Goal: Transaction & Acquisition: Book appointment/travel/reservation

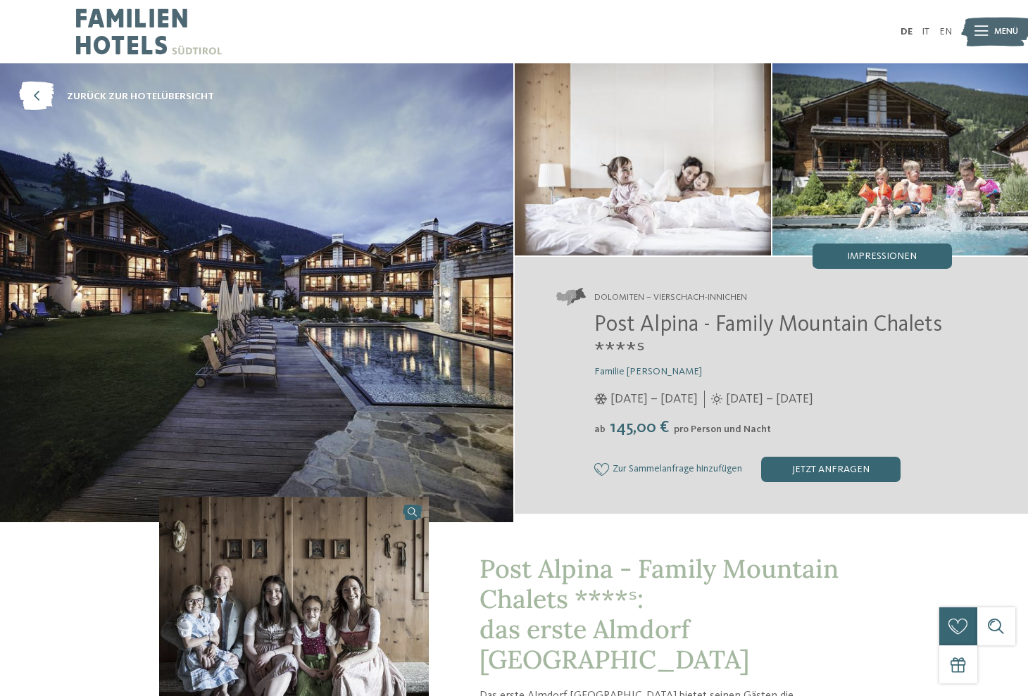
click at [983, 27] on icon at bounding box center [980, 32] width 13 height 10
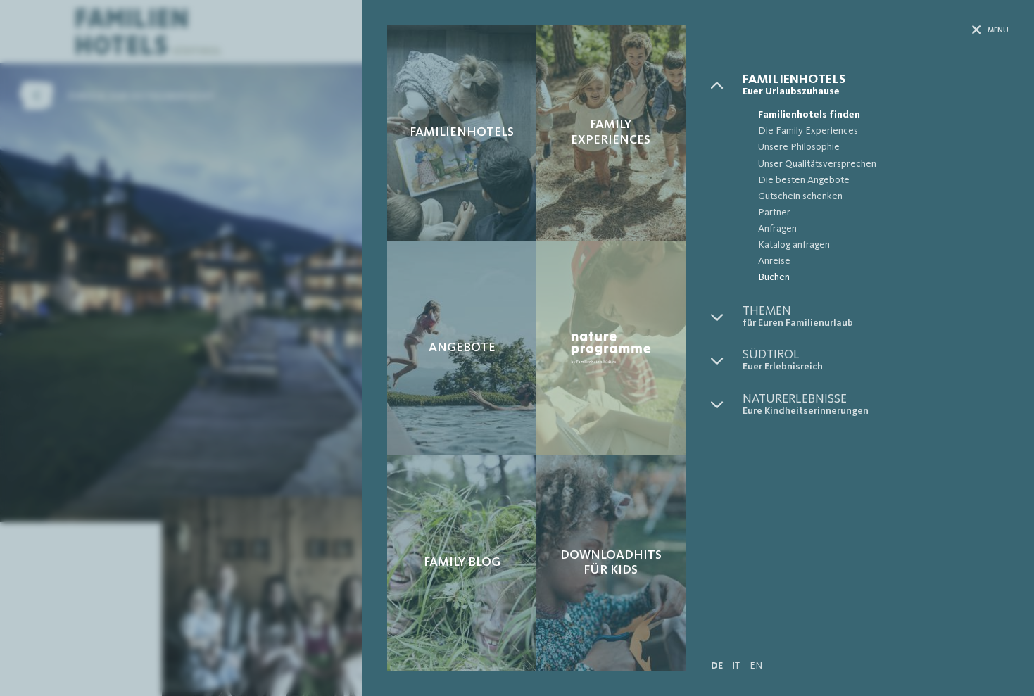
click at [768, 277] on span "Buchen" at bounding box center [883, 278] width 251 height 16
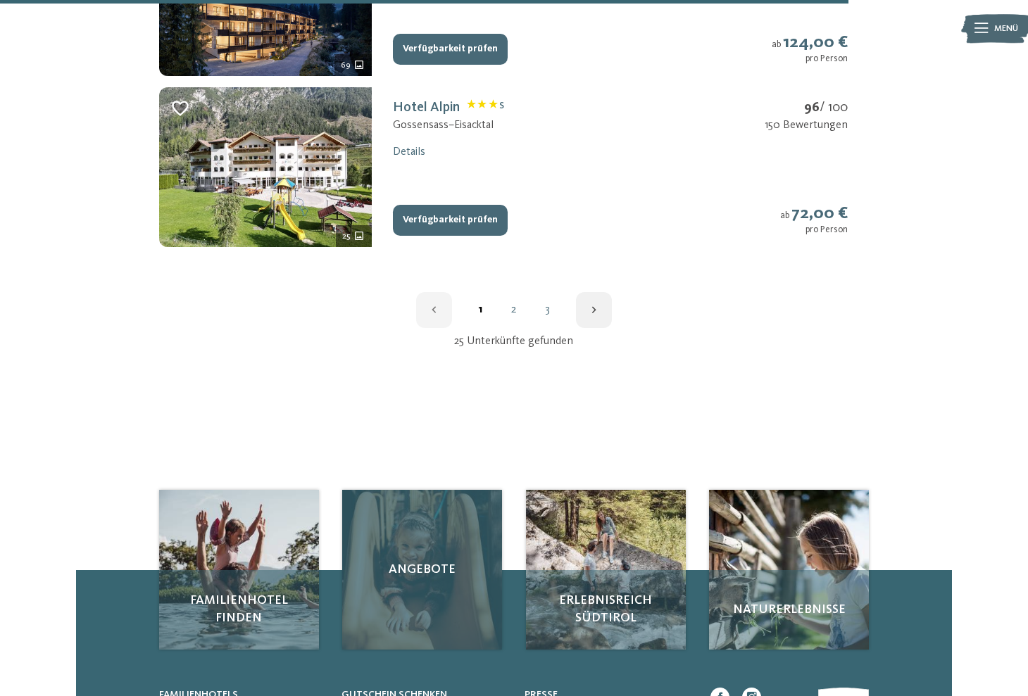
scroll to position [1850, 0]
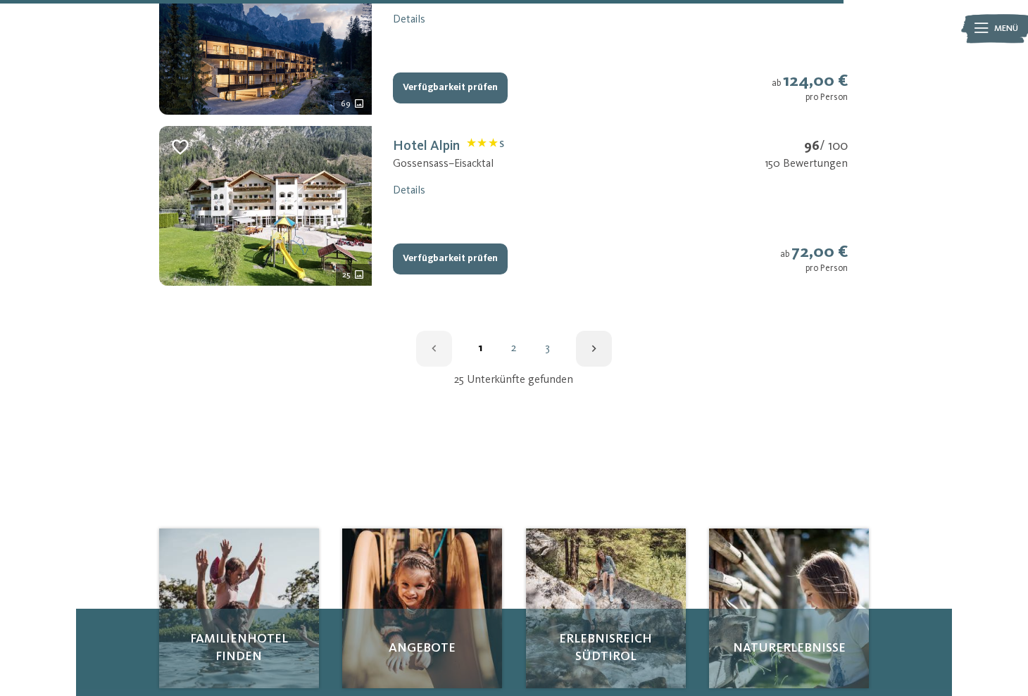
click at [513, 343] on link "2" at bounding box center [514, 348] width 34 height 11
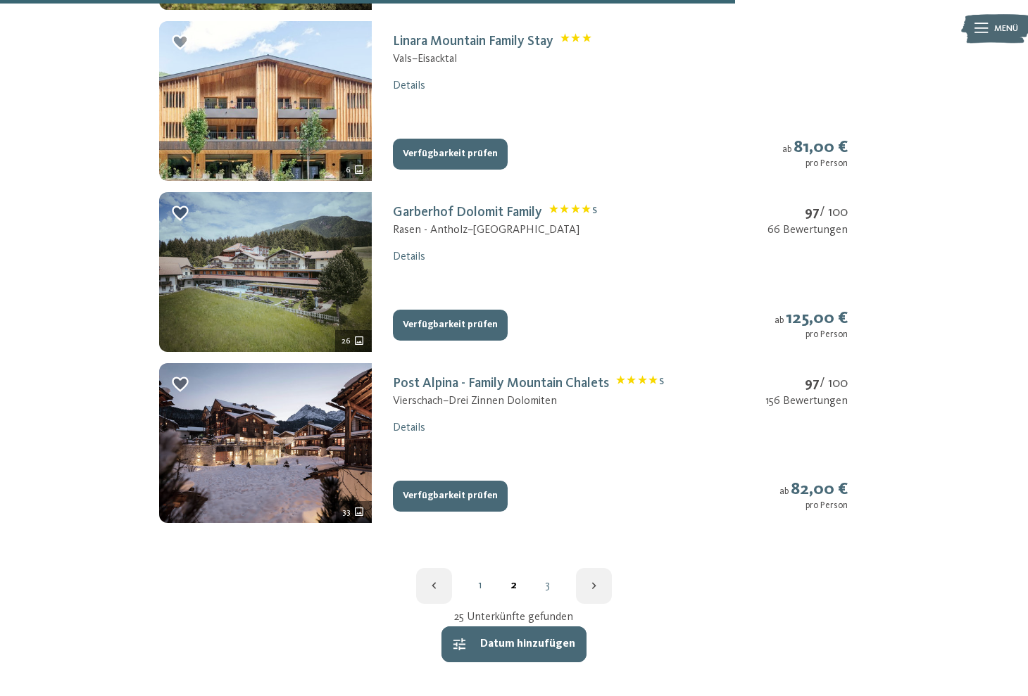
scroll to position [1613, 0]
click at [525, 376] on link "Post Alpina - Family Mountain Chalets S" at bounding box center [528, 383] width 270 height 14
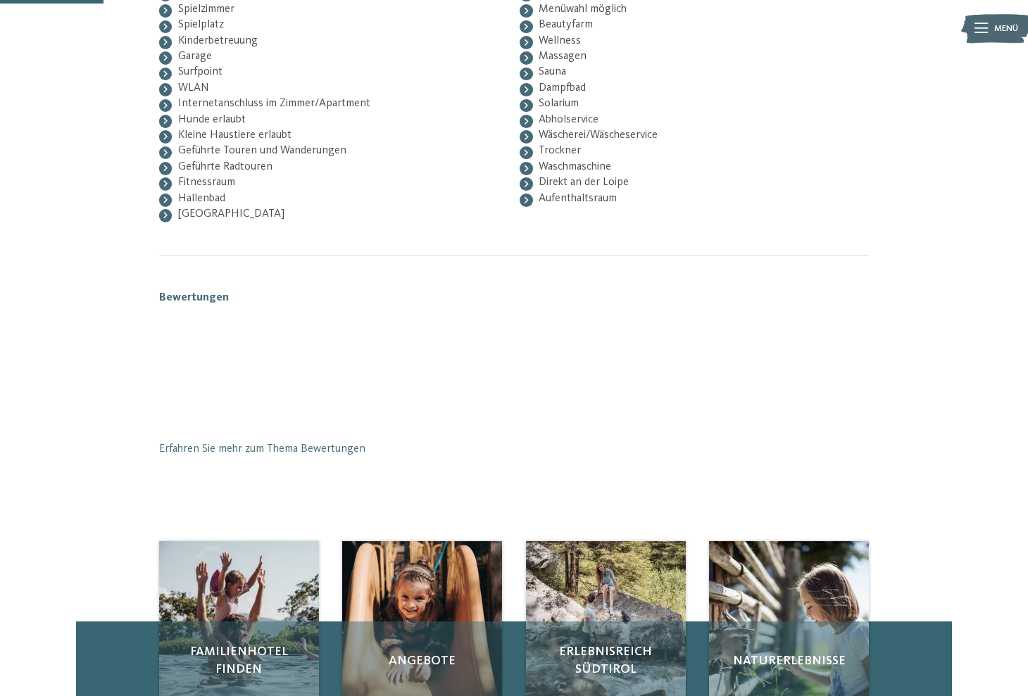
scroll to position [207, 0]
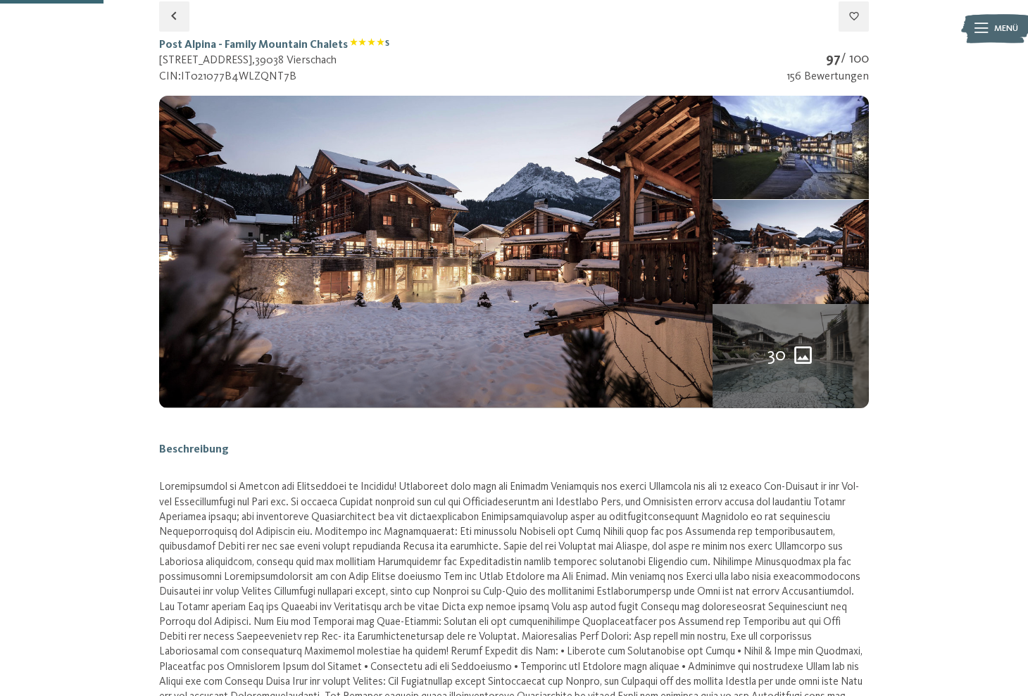
click at [779, 361] on span "30" at bounding box center [776, 356] width 18 height 25
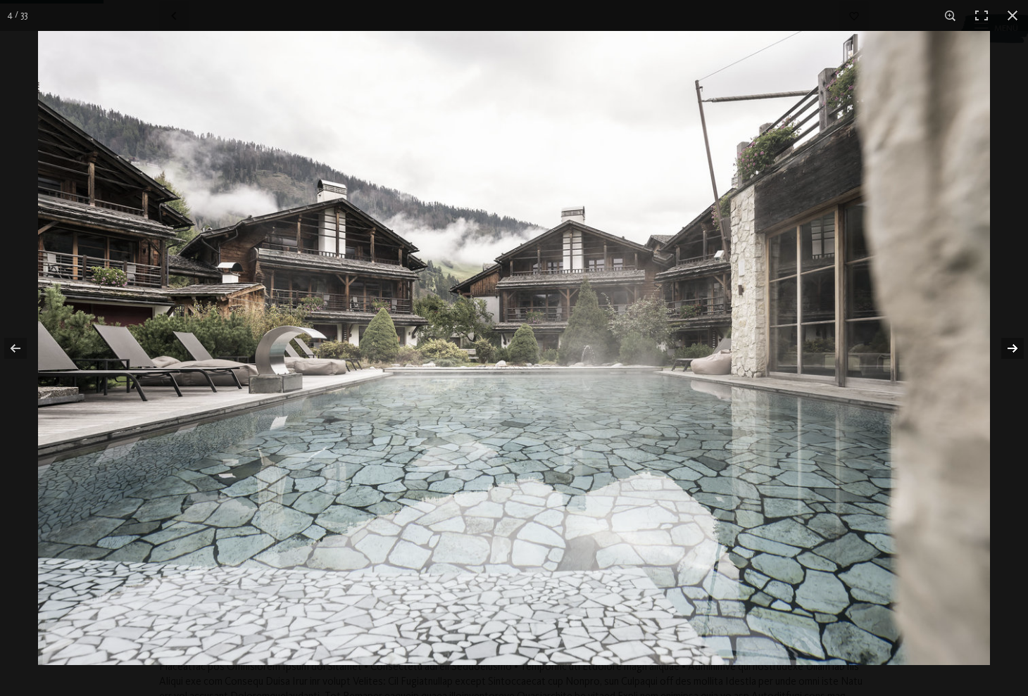
click at [1014, 349] on button "button" at bounding box center [1003, 348] width 49 height 70
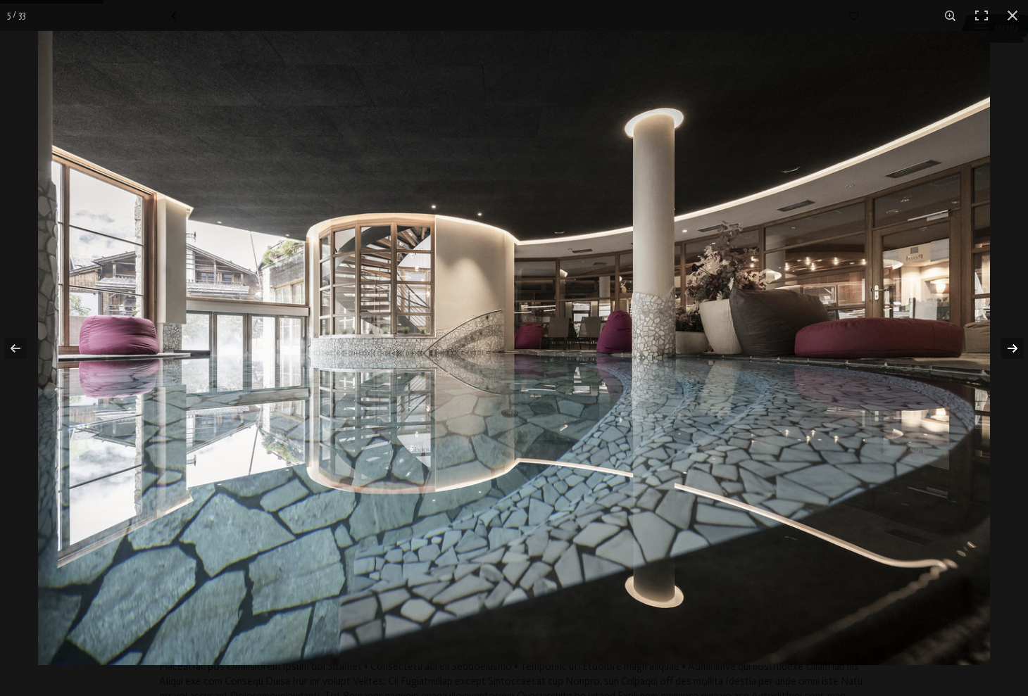
click at [1014, 349] on button "button" at bounding box center [1003, 348] width 49 height 70
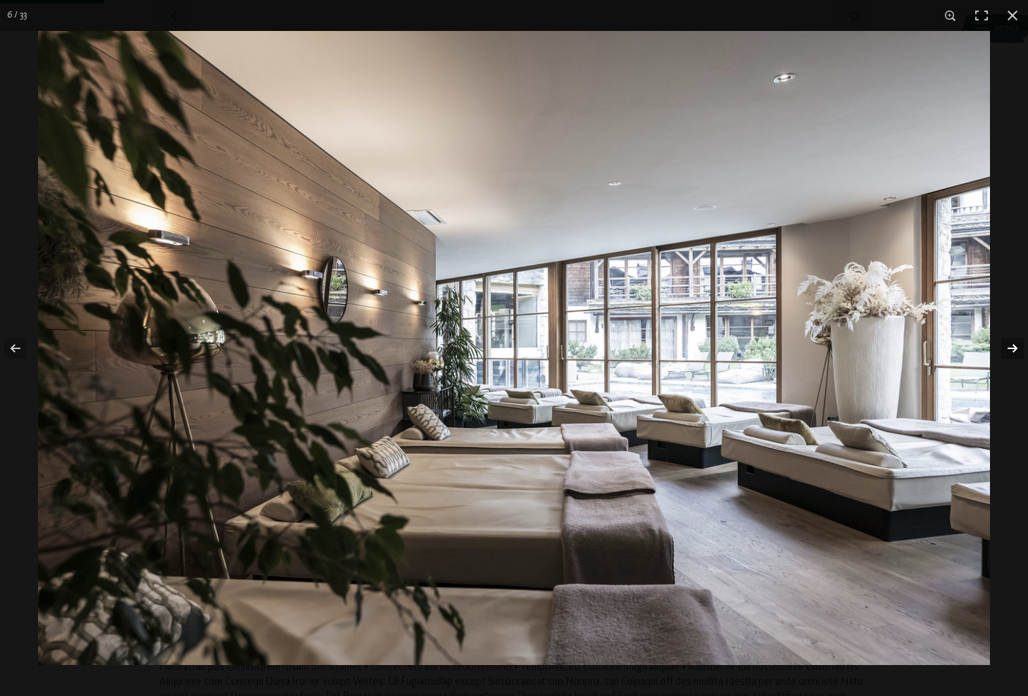
click at [1014, 349] on button "button" at bounding box center [1003, 348] width 49 height 70
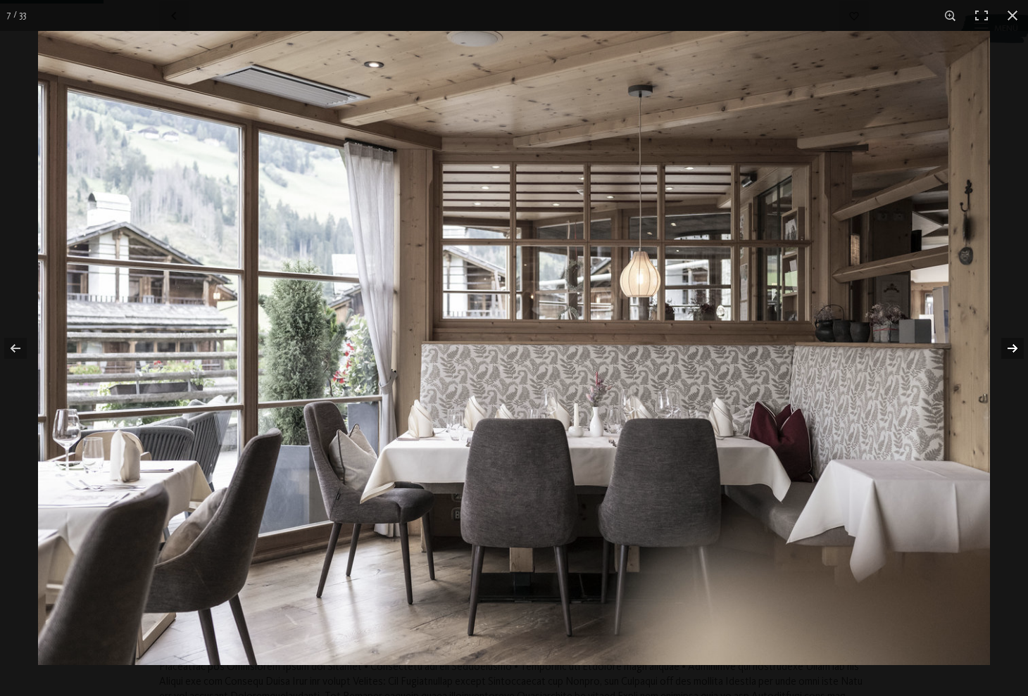
click at [1014, 349] on button "button" at bounding box center [1003, 348] width 49 height 70
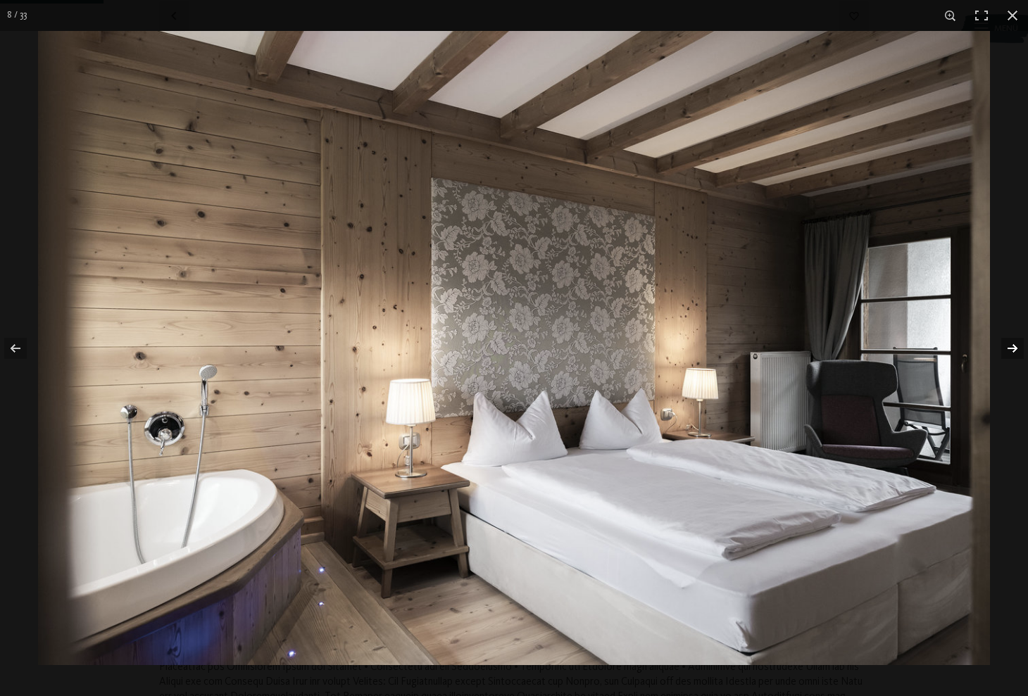
click at [1014, 349] on button "button" at bounding box center [1003, 348] width 49 height 70
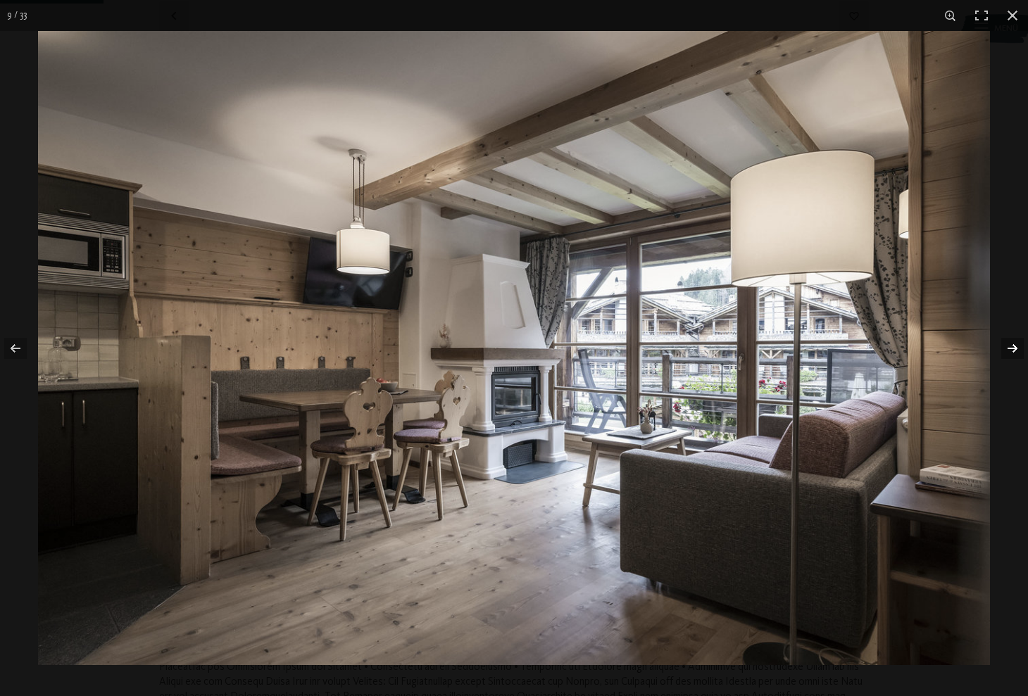
click at [1014, 349] on button "button" at bounding box center [1003, 348] width 49 height 70
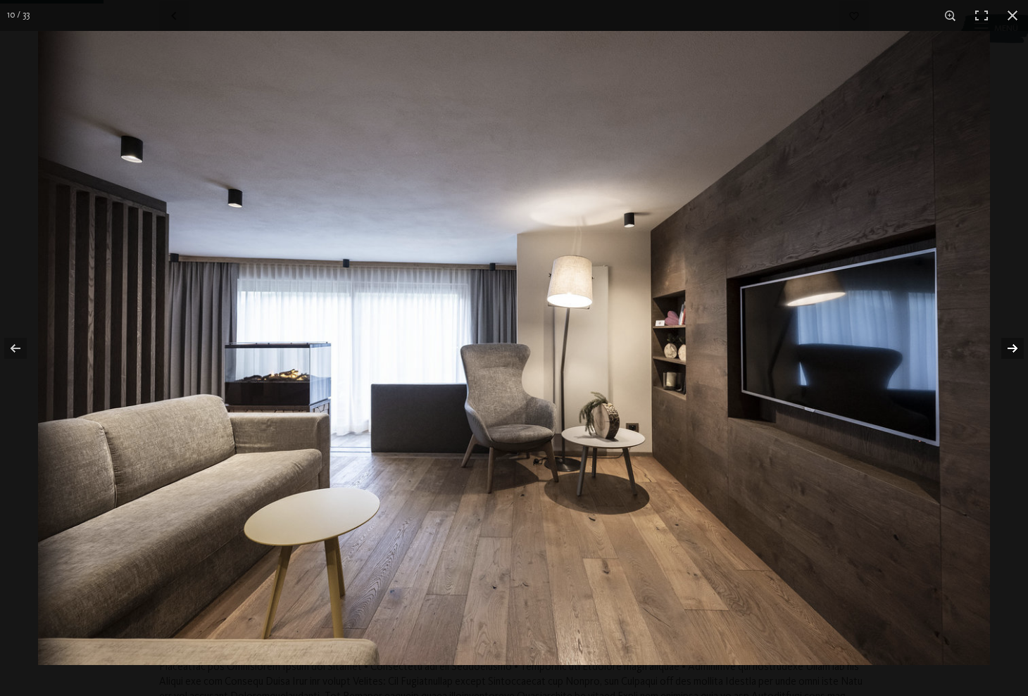
click at [1014, 349] on button "button" at bounding box center [1003, 348] width 49 height 70
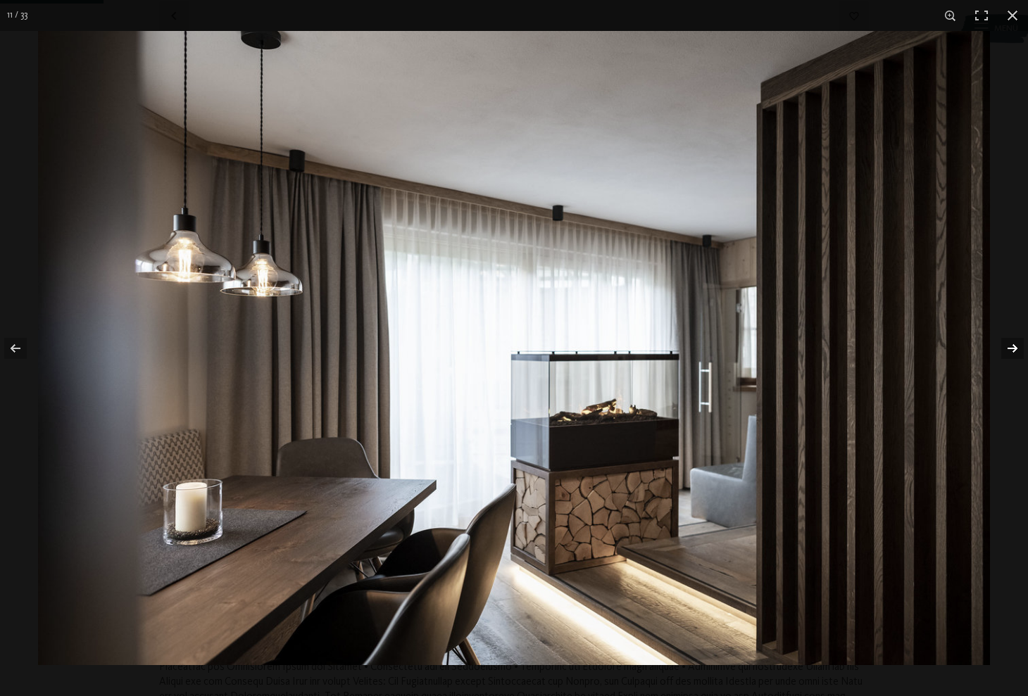
click at [1014, 349] on button "button" at bounding box center [1003, 348] width 49 height 70
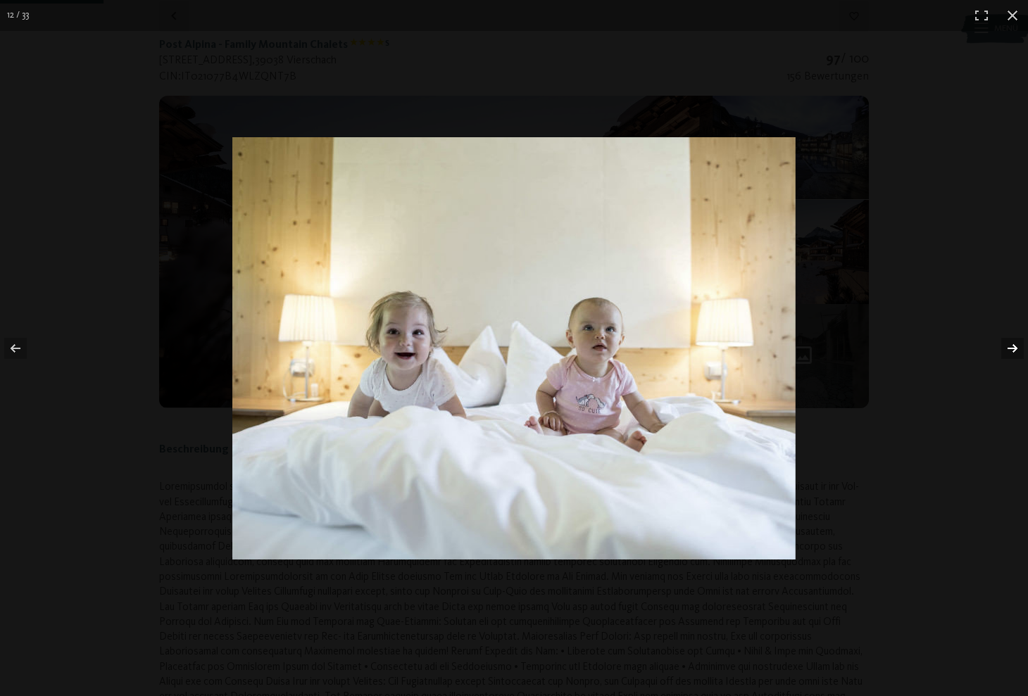
click at [1014, 349] on button "button" at bounding box center [1003, 348] width 49 height 70
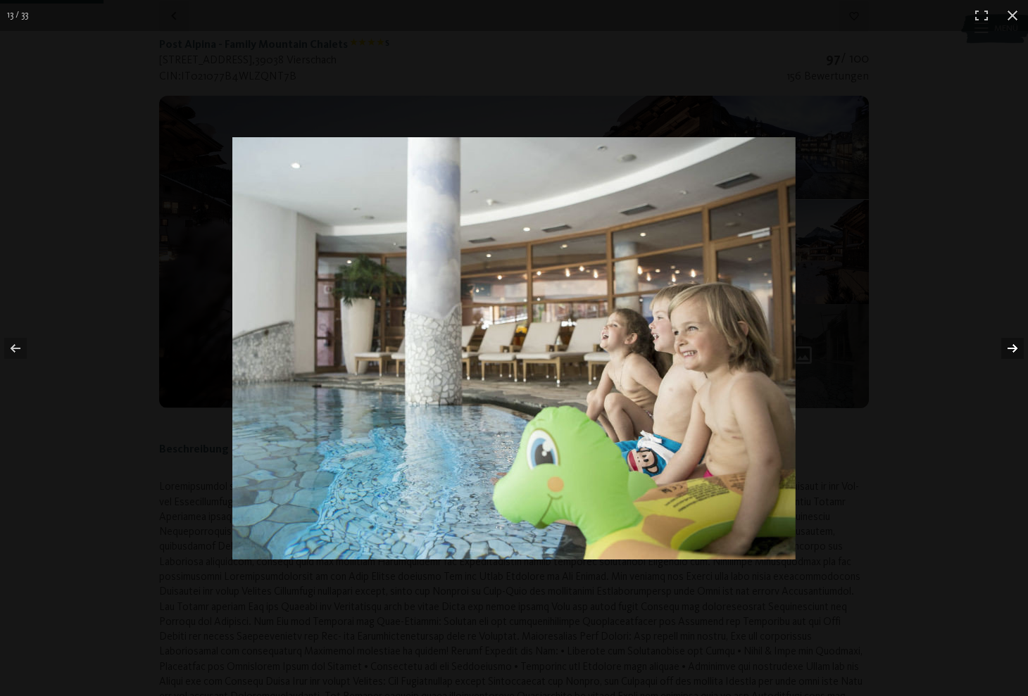
click at [1014, 349] on button "button" at bounding box center [1003, 348] width 49 height 70
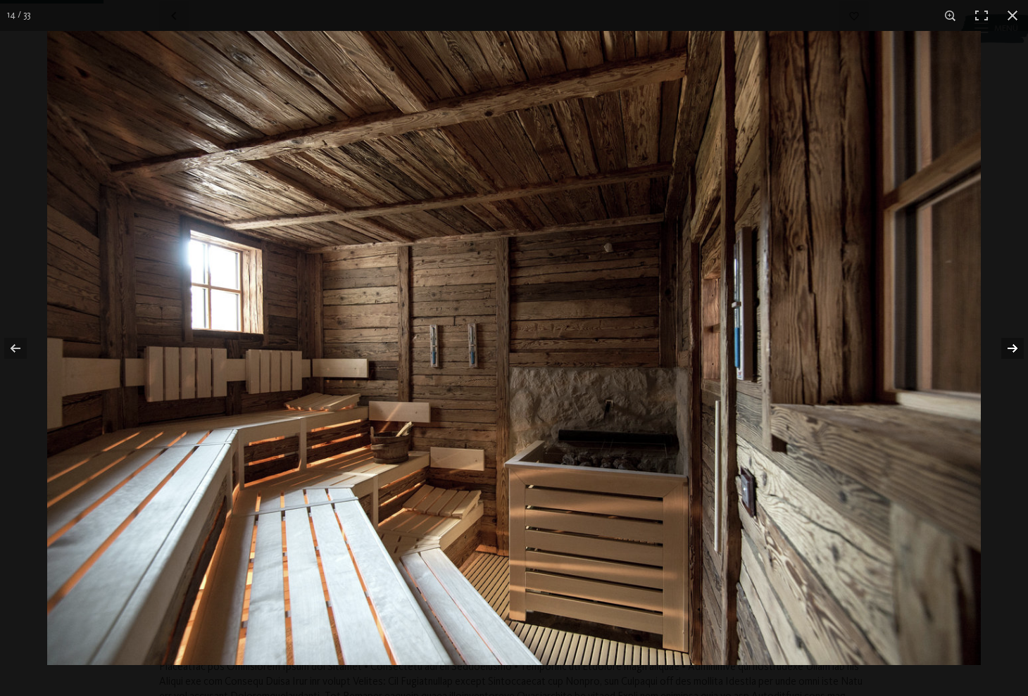
click at [1014, 349] on button "button" at bounding box center [1003, 348] width 49 height 70
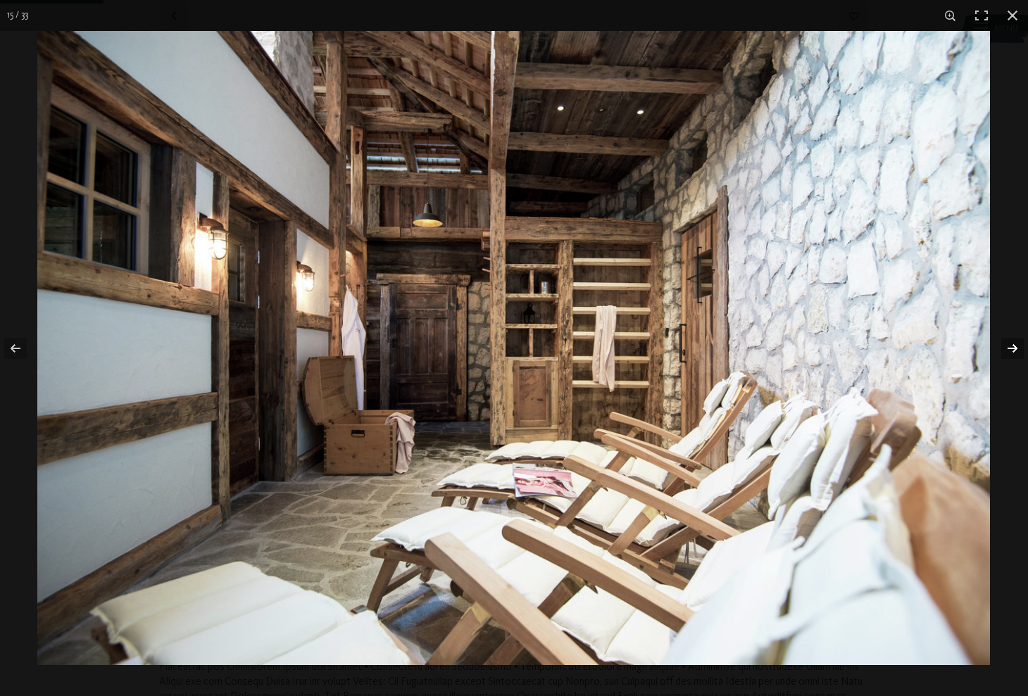
click at [1014, 349] on button "button" at bounding box center [1003, 348] width 49 height 70
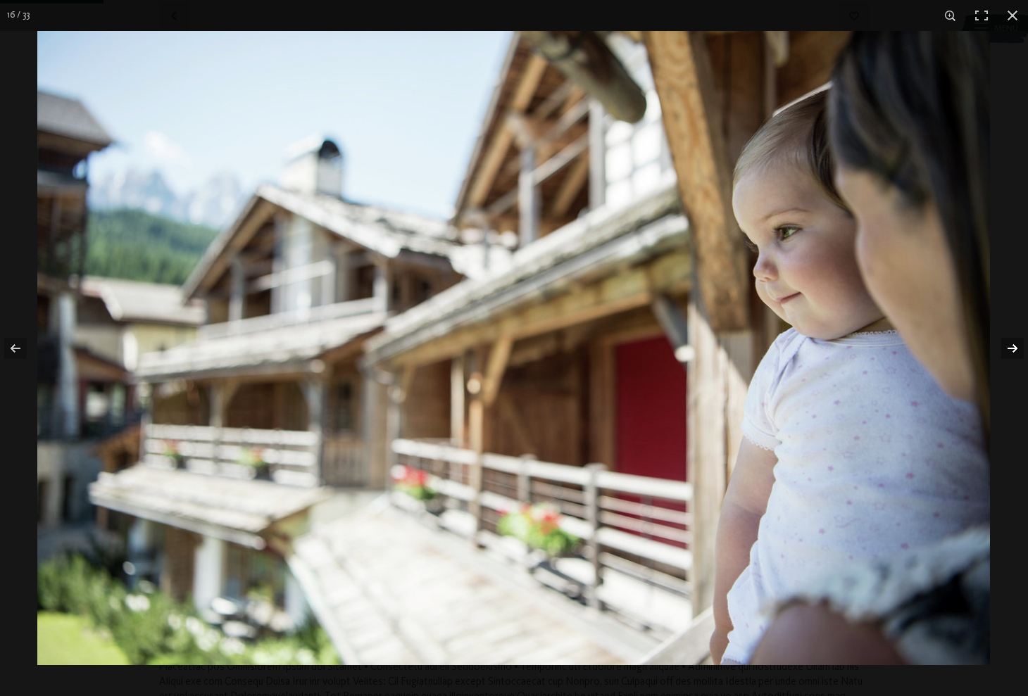
click at [1014, 349] on button "button" at bounding box center [1003, 348] width 49 height 70
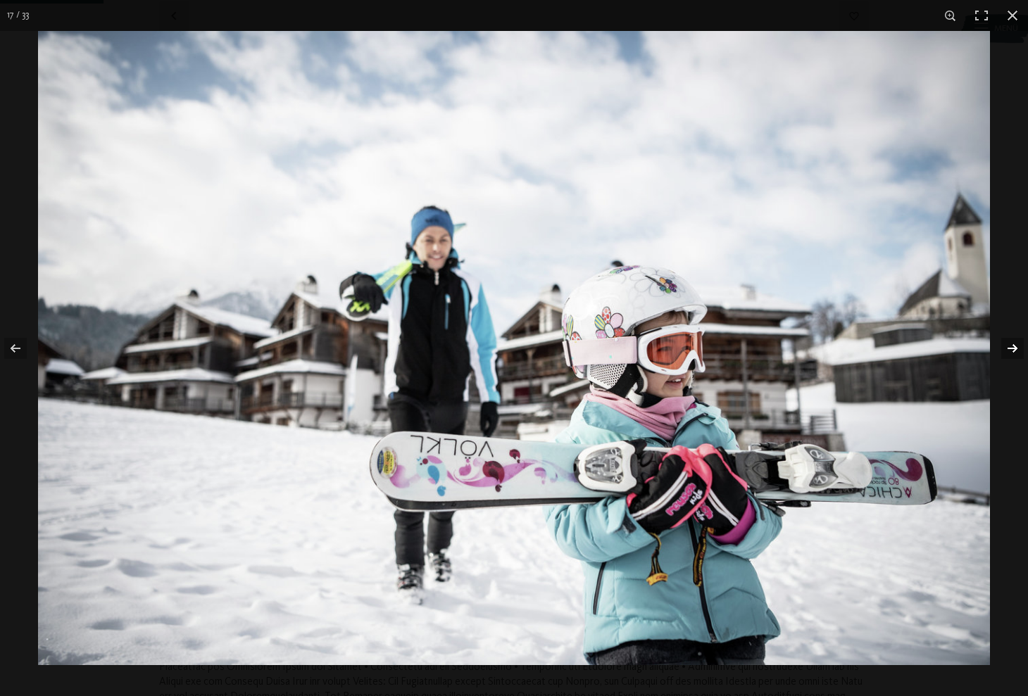
click at [1014, 349] on button "button" at bounding box center [1003, 348] width 49 height 70
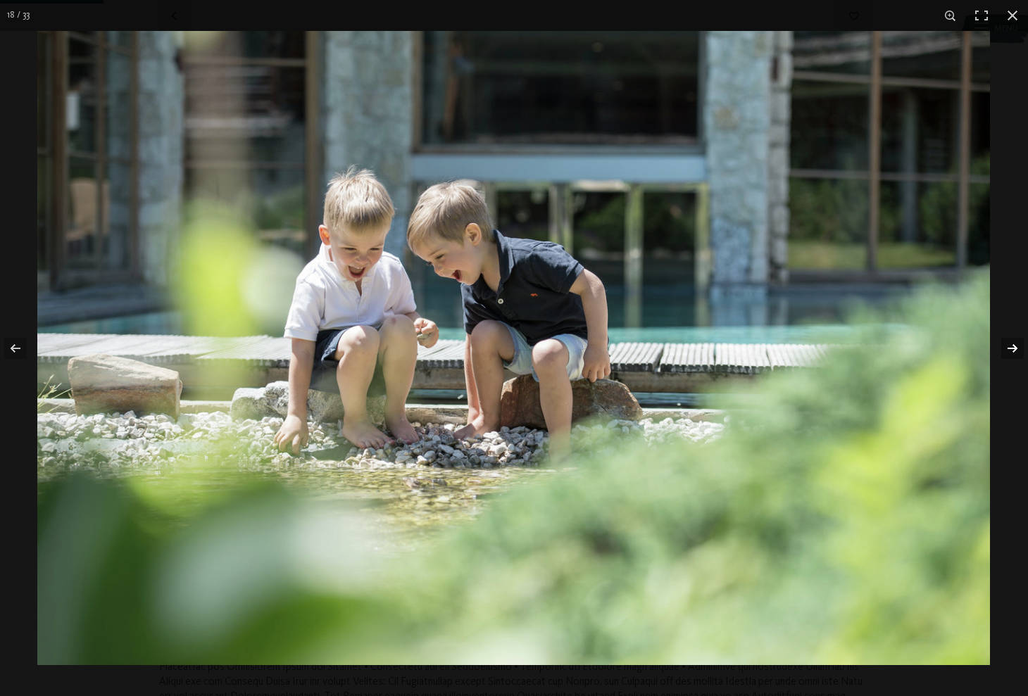
click at [1014, 349] on button "button" at bounding box center [1003, 348] width 49 height 70
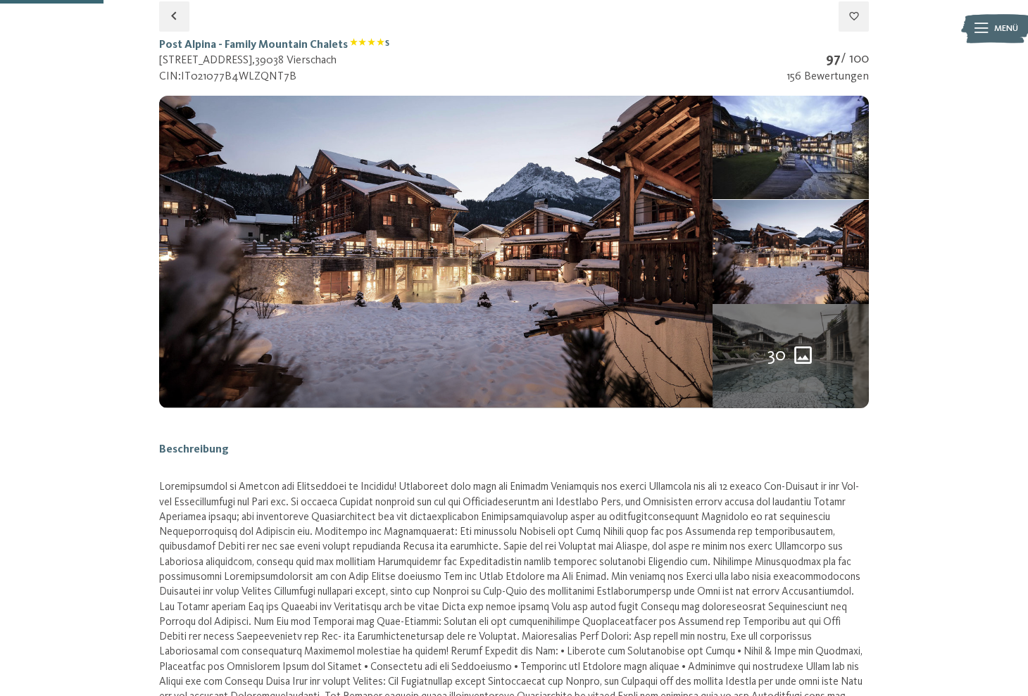
click at [0, 0] on button "button" at bounding box center [0, 0] width 0 height 0
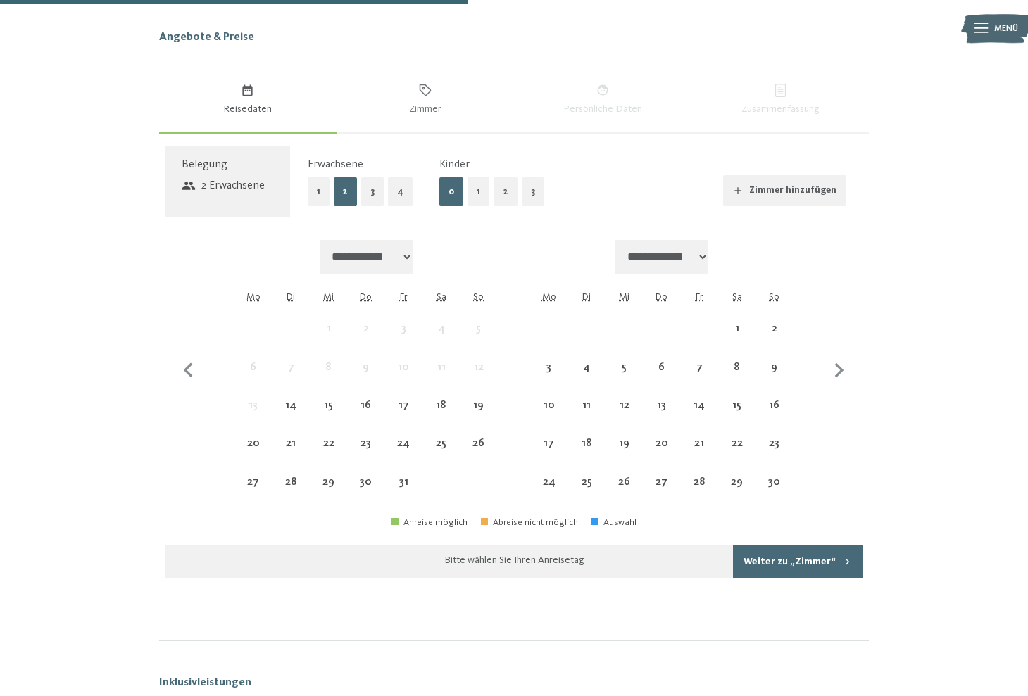
scroll to position [1177, 0]
click at [337, 399] on div "15" at bounding box center [328, 416] width 35 height 35
click at [448, 437] on div "25" at bounding box center [441, 454] width 35 height 35
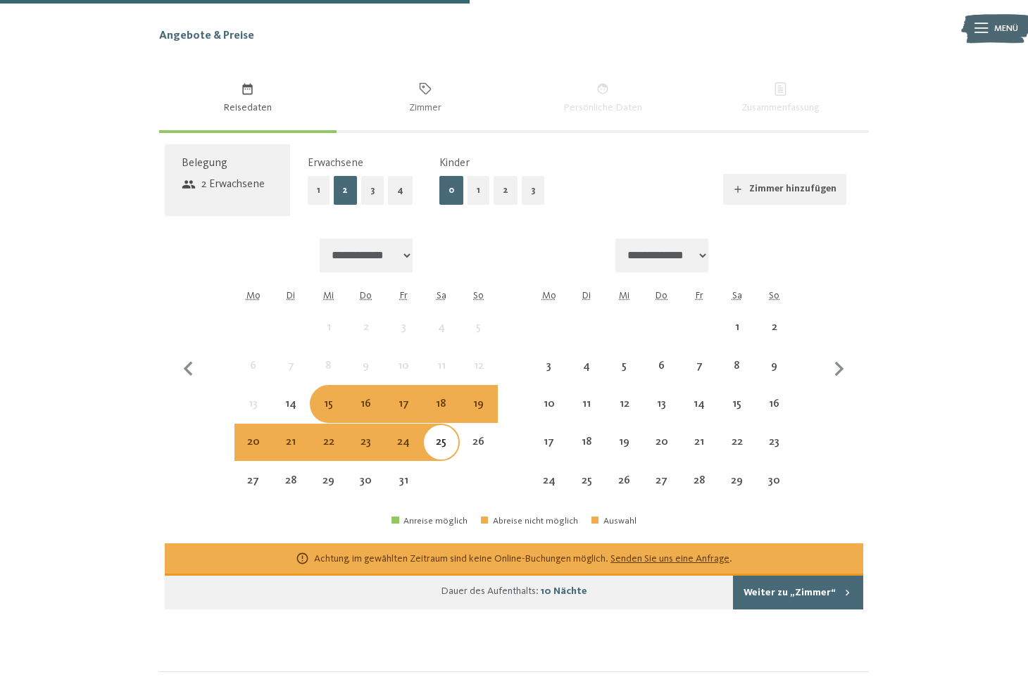
click at [775, 591] on button "Weiter zu „Zimmer“" at bounding box center [798, 593] width 130 height 34
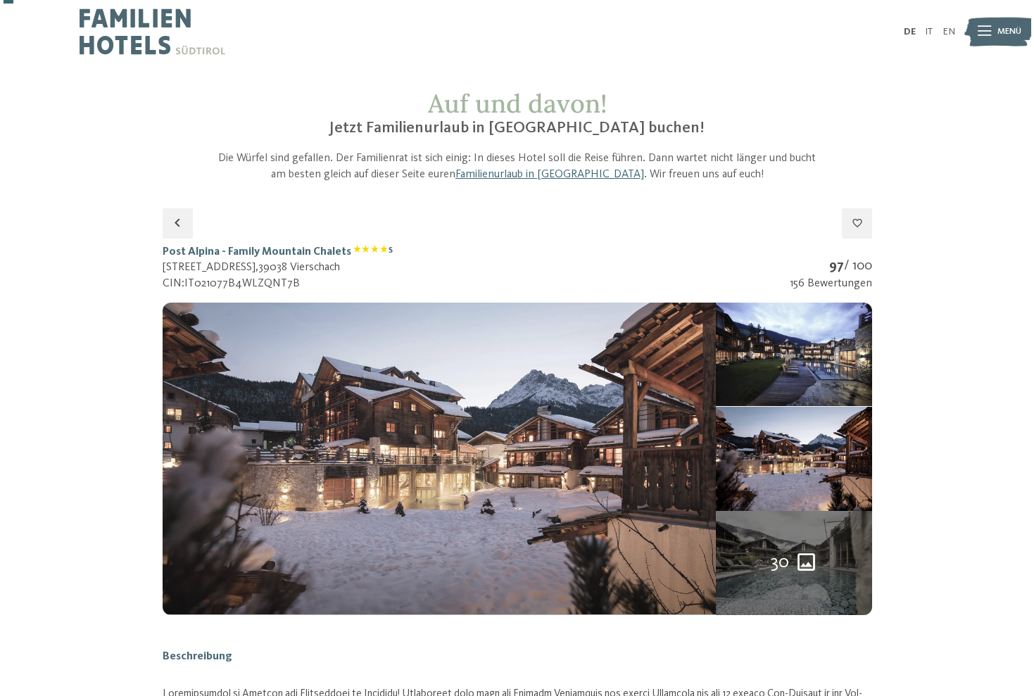
scroll to position [0, 0]
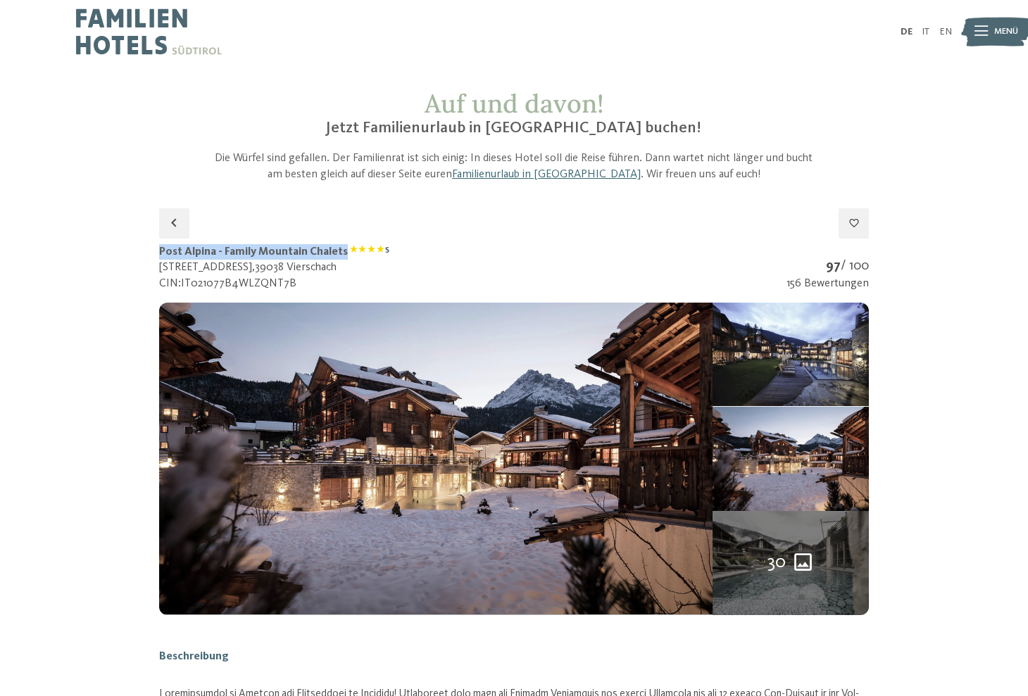
drag, startPoint x: 160, startPoint y: 251, endPoint x: 351, endPoint y: 253, distance: 191.5
click at [351, 253] on h1 "Post Alpina - Family Mountain Chalets S" at bounding box center [274, 251] width 231 height 15
copy h1 "Post Alpina - Family Mountain Chalets"
